Goal: Task Accomplishment & Management: Use online tool/utility

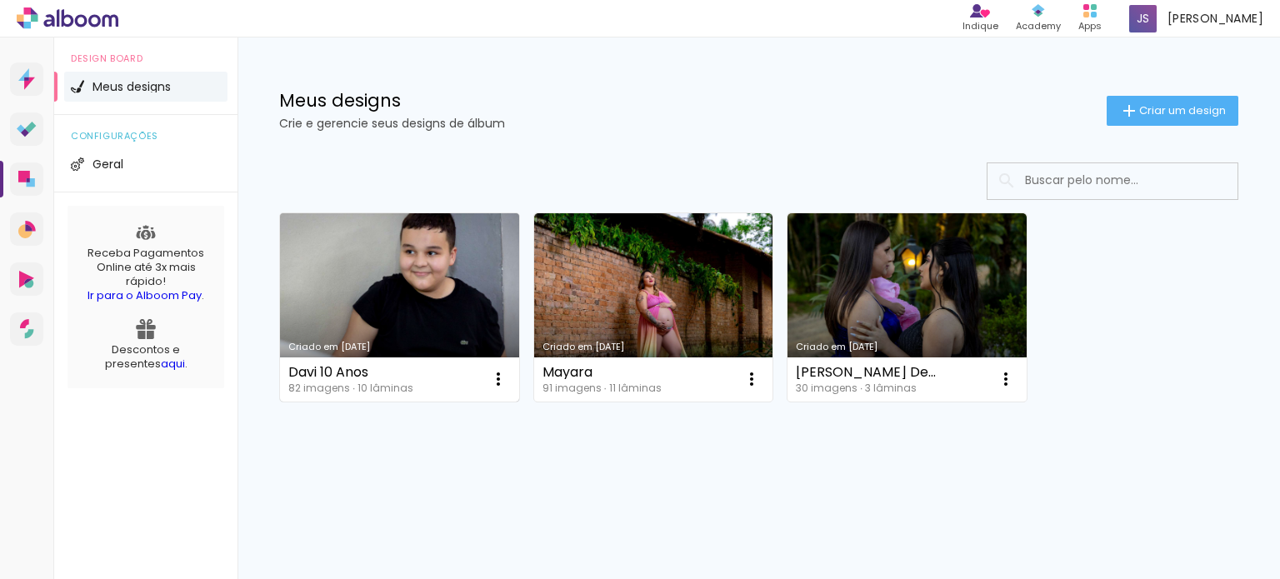
click at [440, 276] on link "Criado em [DATE]" at bounding box center [399, 307] width 239 height 188
